Goal: Task Accomplishment & Management: Complete application form

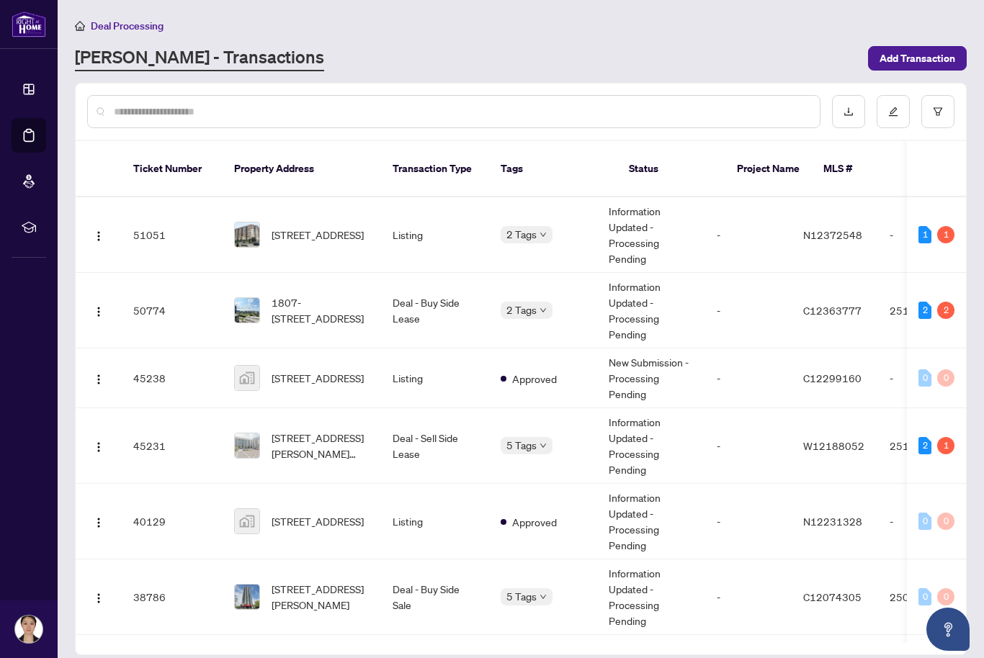
click at [293, 295] on span "1807-[STREET_ADDRESS]" at bounding box center [320, 311] width 98 height 32
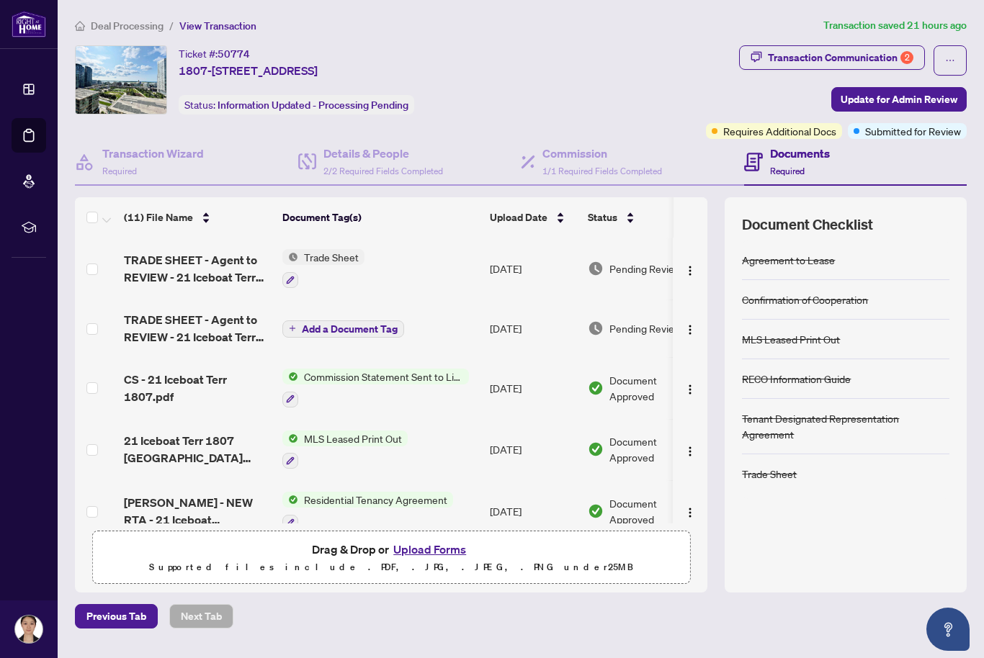
click at [429, 559] on button "Upload Forms" at bounding box center [429, 549] width 81 height 19
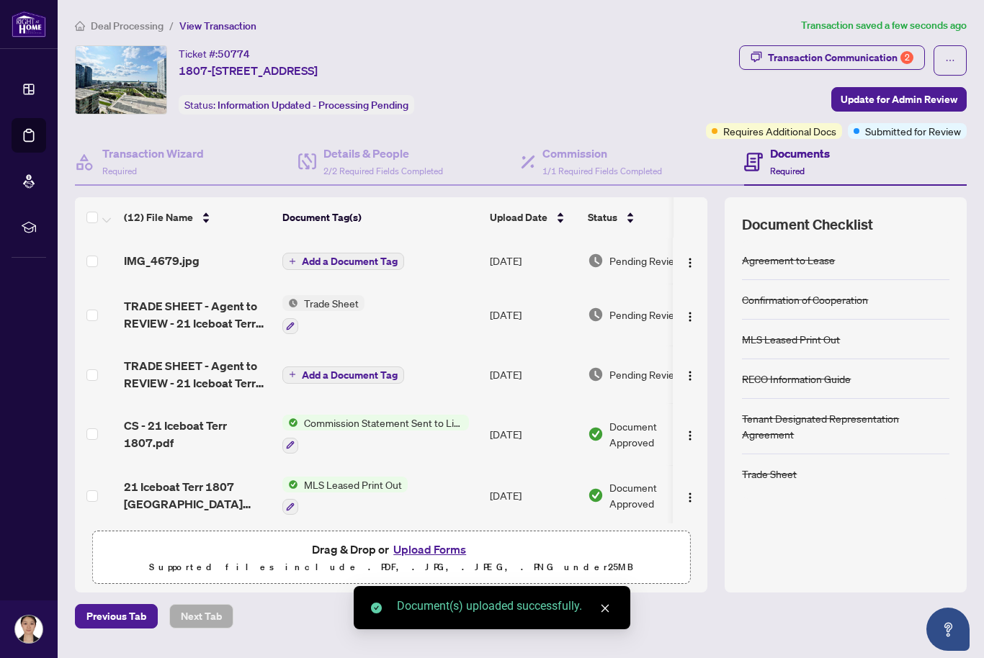
click at [358, 256] on span "Add a Document Tag" at bounding box center [350, 261] width 96 height 10
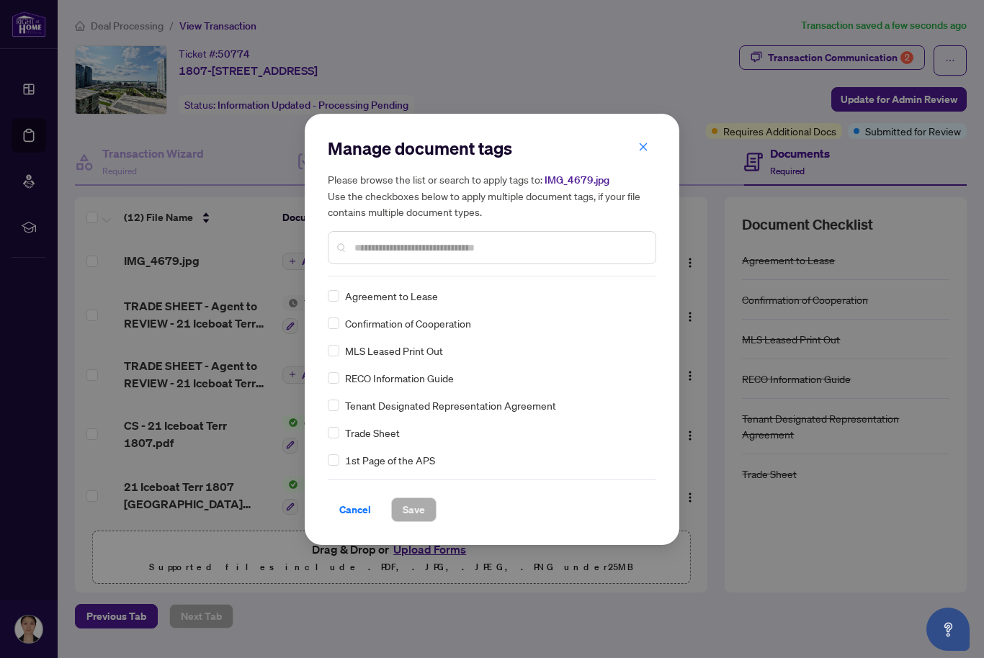
click at [432, 242] on input "text" at bounding box center [498, 248] width 289 height 16
type input "*"
type input "*******"
click at [398, 374] on span "Deposit Receipt" at bounding box center [381, 378] width 72 height 16
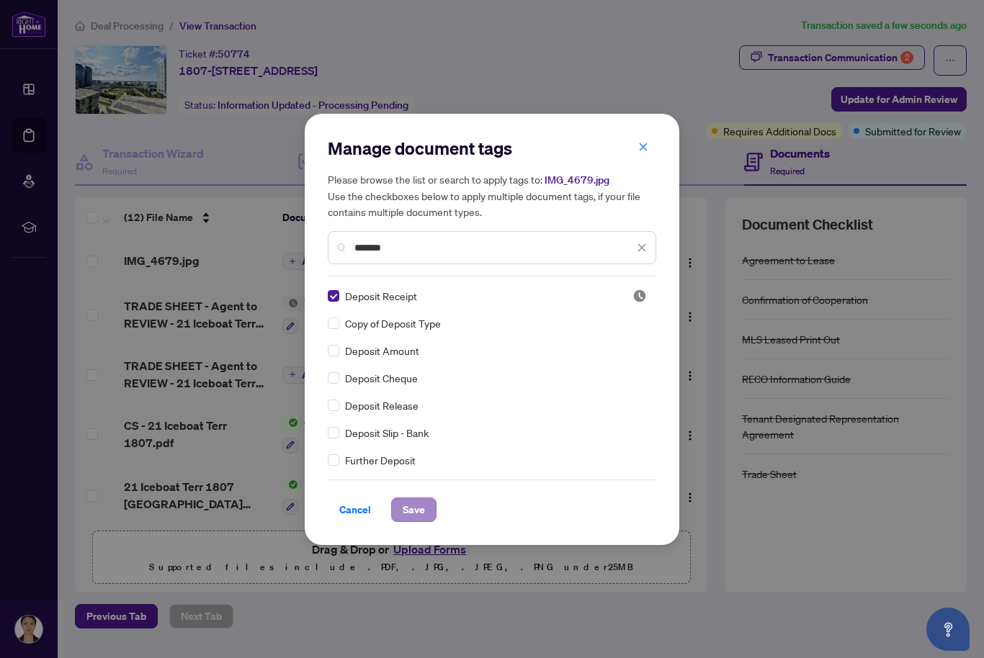
click at [417, 504] on span "Save" at bounding box center [414, 509] width 22 height 23
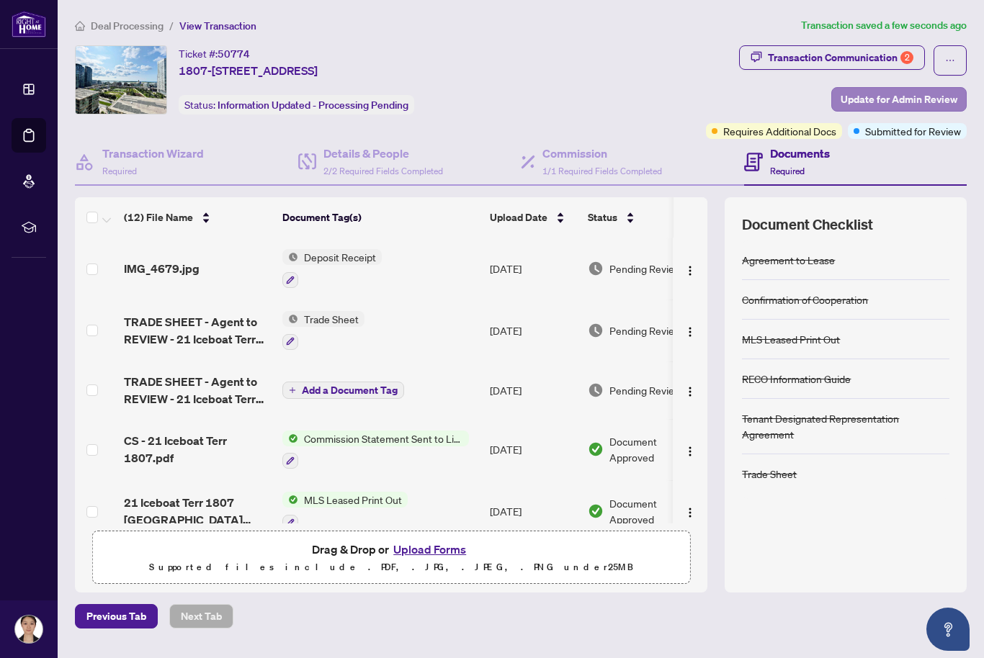
click at [885, 97] on span "Update for Admin Review" at bounding box center [898, 99] width 117 height 23
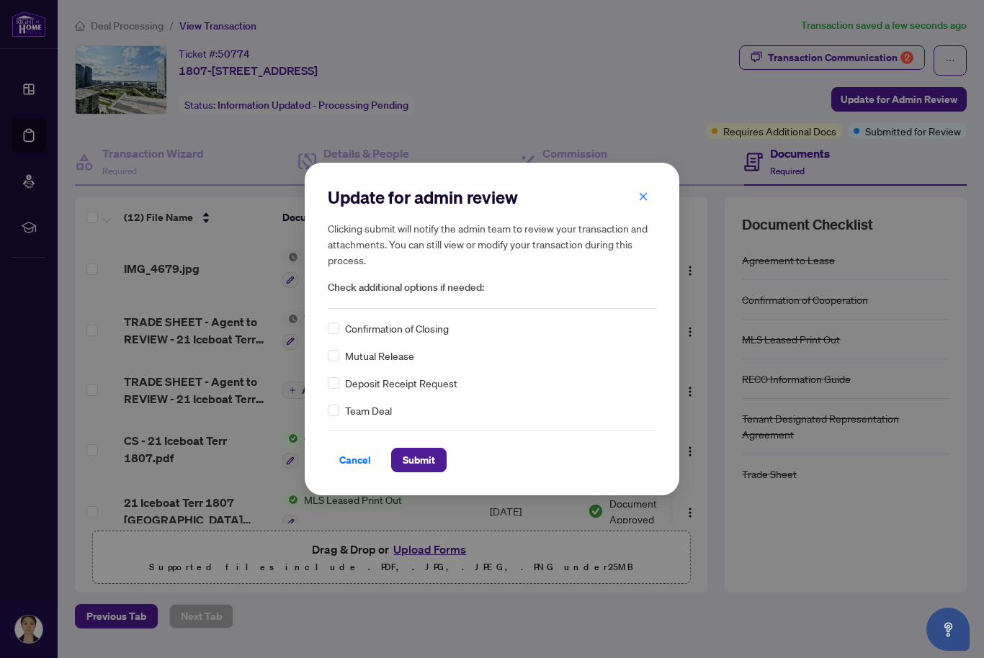
click at [325, 322] on div "Update for admin review Clicking submit will notify the admin team to review yo…" at bounding box center [492, 329] width 374 height 332
click at [426, 460] on span "Submit" at bounding box center [419, 460] width 32 height 23
